Goal: Contribute content

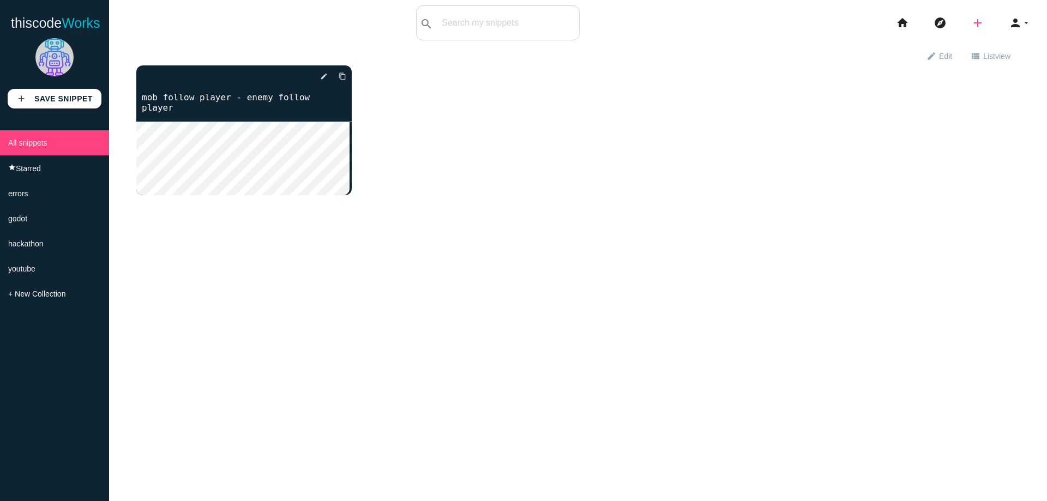
click at [971, 28] on icon "add" at bounding box center [977, 22] width 13 height 35
click at [987, 14] on link "code Snippet" at bounding box center [1001, 18] width 76 height 27
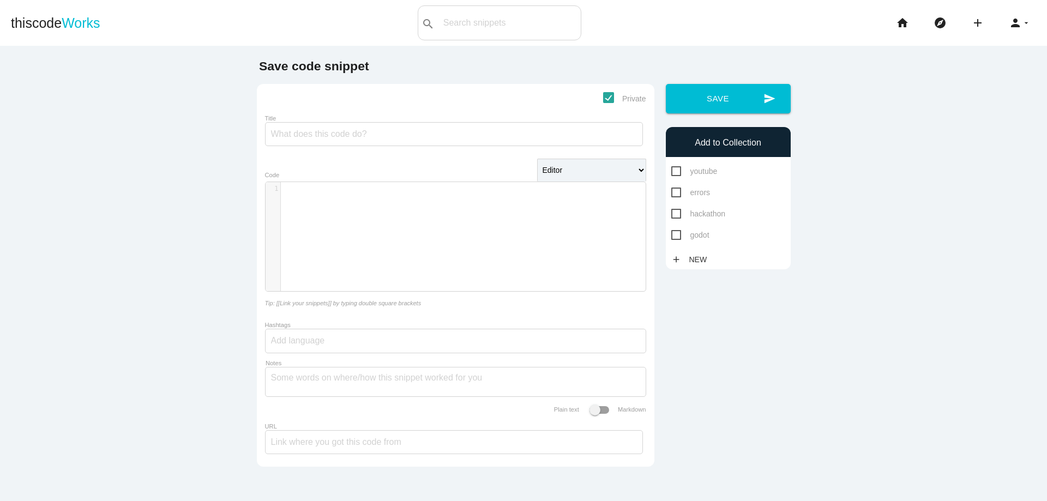
scroll to position [3, 0]
click at [380, 225] on div "​ x 1 ​" at bounding box center [463, 244] width 396 height 125
click at [344, 142] on input "Title" at bounding box center [454, 134] width 378 height 24
click at [671, 234] on span "godot" at bounding box center [690, 235] width 38 height 14
click at [671, 234] on input "godot" at bounding box center [674, 231] width 7 height 7
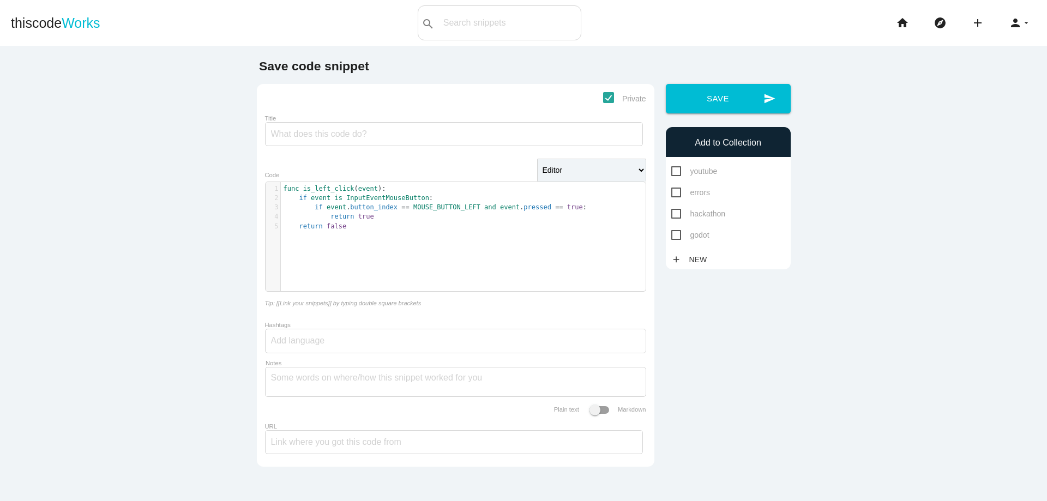
checkbox input "true"
click at [385, 134] on input "Title" at bounding box center [454, 134] width 378 height 24
type input "check for left click"
click at [710, 104] on button "send Save" at bounding box center [728, 98] width 125 height 29
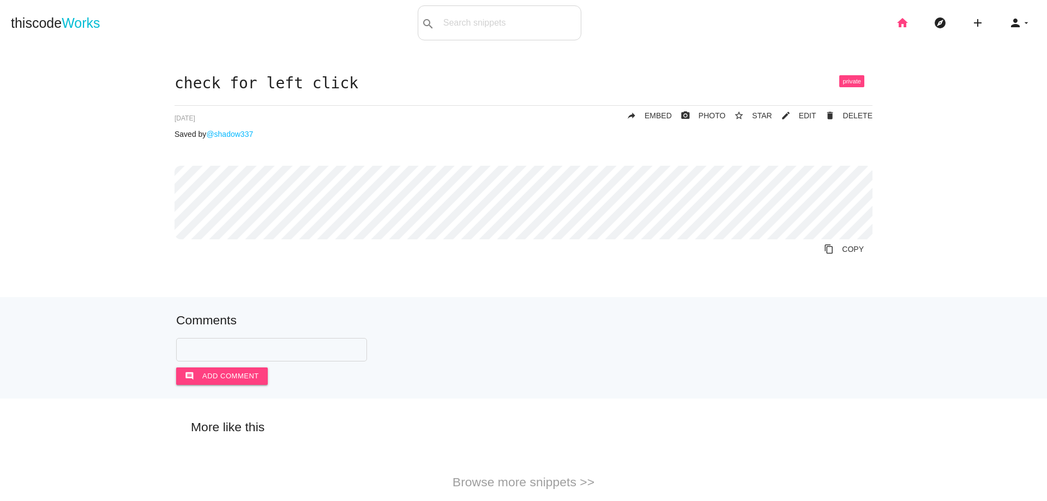
click at [896, 21] on icon "home" at bounding box center [902, 22] width 13 height 35
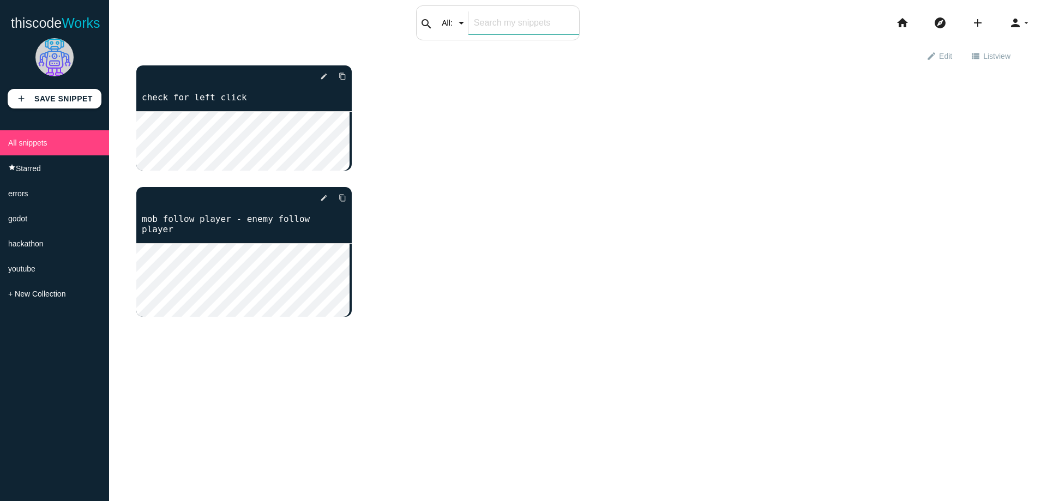
click at [500, 17] on input "text" at bounding box center [523, 22] width 111 height 23
type input "left click"
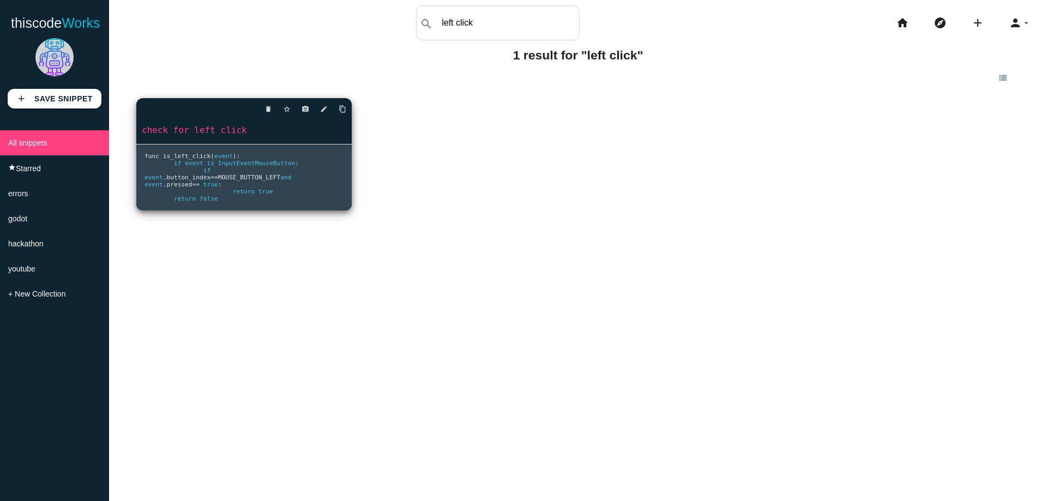
click at [241, 133] on link "check for left click" at bounding box center [243, 130] width 215 height 13
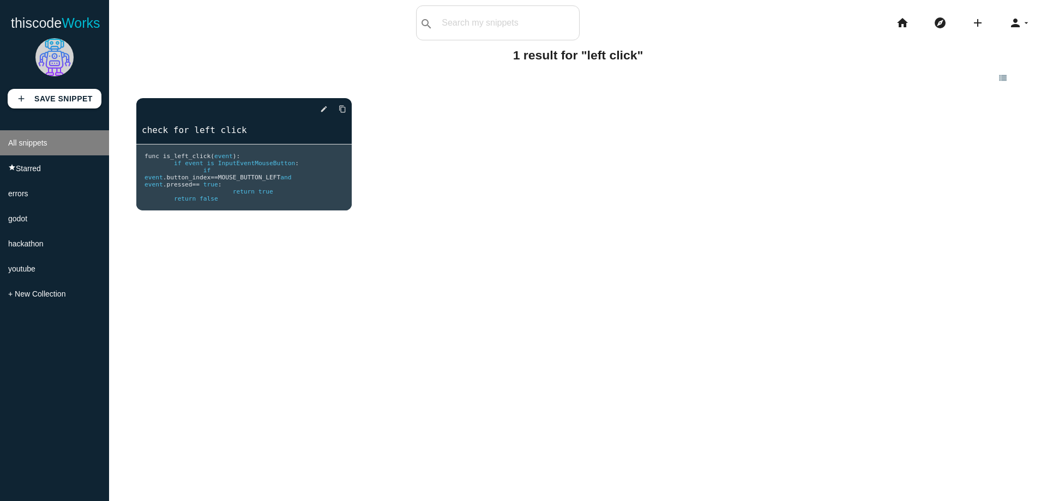
click at [64, 147] on li "All snippets" at bounding box center [54, 142] width 109 height 25
